Goal: Entertainment & Leisure: Consume media (video, audio)

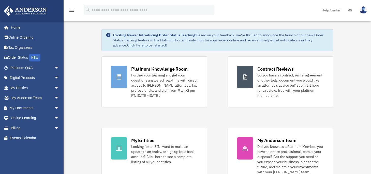
scroll to position [19, 0]
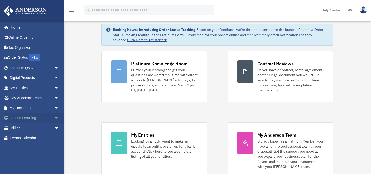
click at [54, 118] on span "arrow_drop_down" at bounding box center [59, 118] width 10 height 10
click at [37, 138] on link "Video Training" at bounding box center [37, 138] width 60 height 10
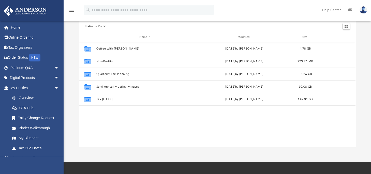
scroll to position [37, 0]
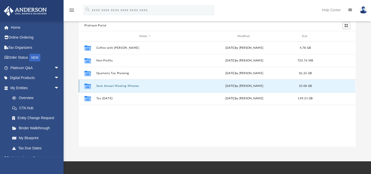
click at [133, 86] on button "Semi Annual Meeting Minutes" at bounding box center [144, 85] width 97 height 3
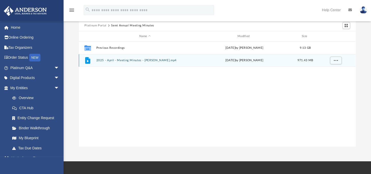
click at [88, 61] on icon "grid" at bounding box center [88, 61] width 2 height 2
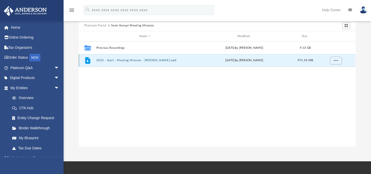
click at [118, 60] on button "2025 - April - Meeting Minutes - [PERSON_NAME].mp4" at bounding box center [144, 60] width 97 height 3
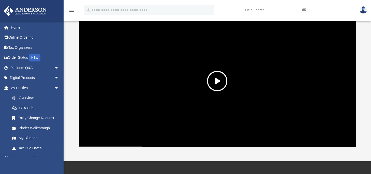
click at [217, 83] on button "File preview" at bounding box center [217, 81] width 20 height 20
click at [280, 81] on video "File preview" at bounding box center [217, 81] width 233 height 117
click at [276, 81] on video "File preview" at bounding box center [217, 81] width 233 height 117
click at [220, 93] on video "File preview" at bounding box center [217, 81] width 233 height 117
